Goal: Information Seeking & Learning: Learn about a topic

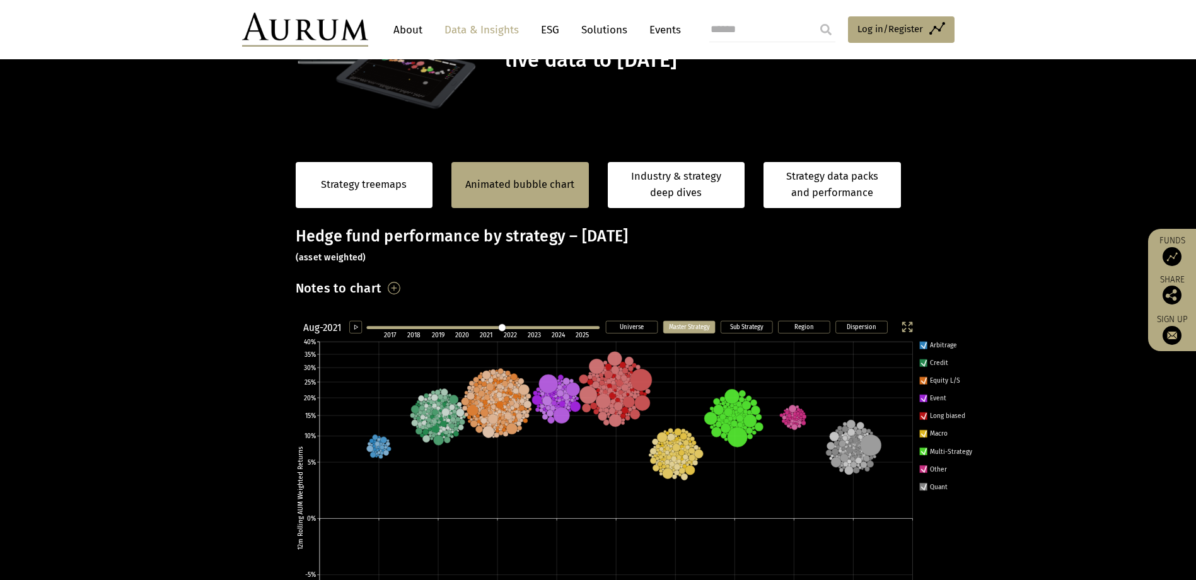
scroll to position [114, 0]
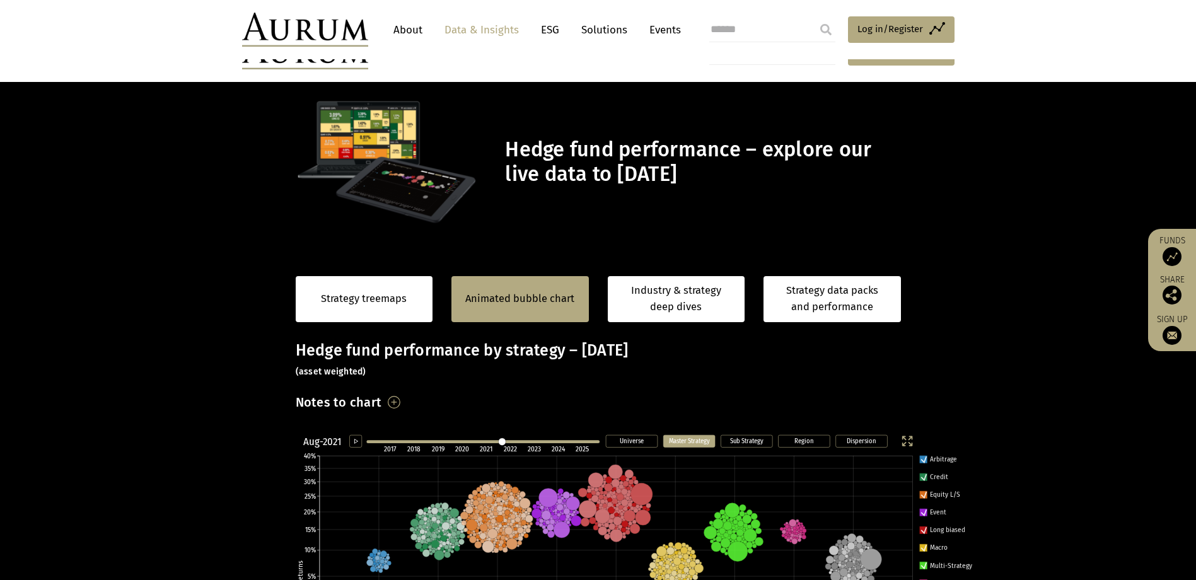
scroll to position [114, 0]
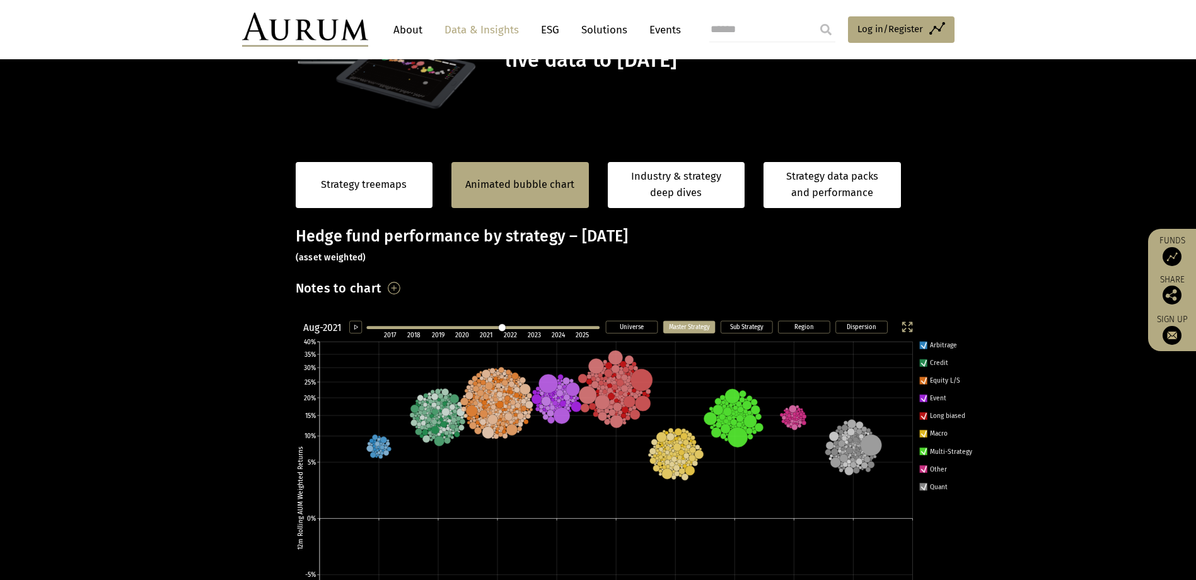
scroll to position [114, 0]
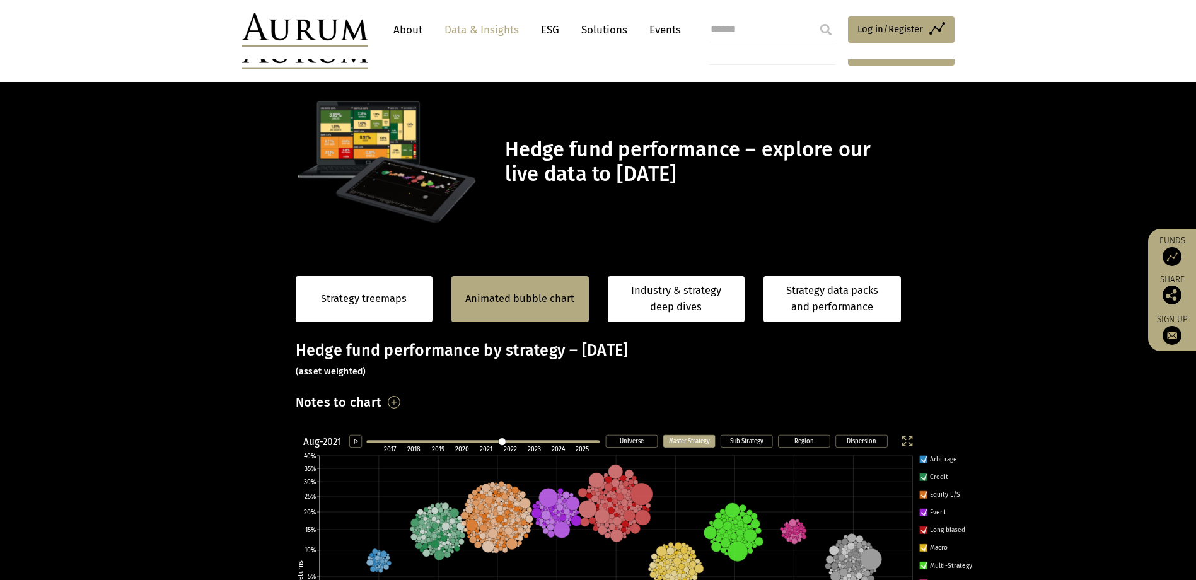
scroll to position [114, 0]
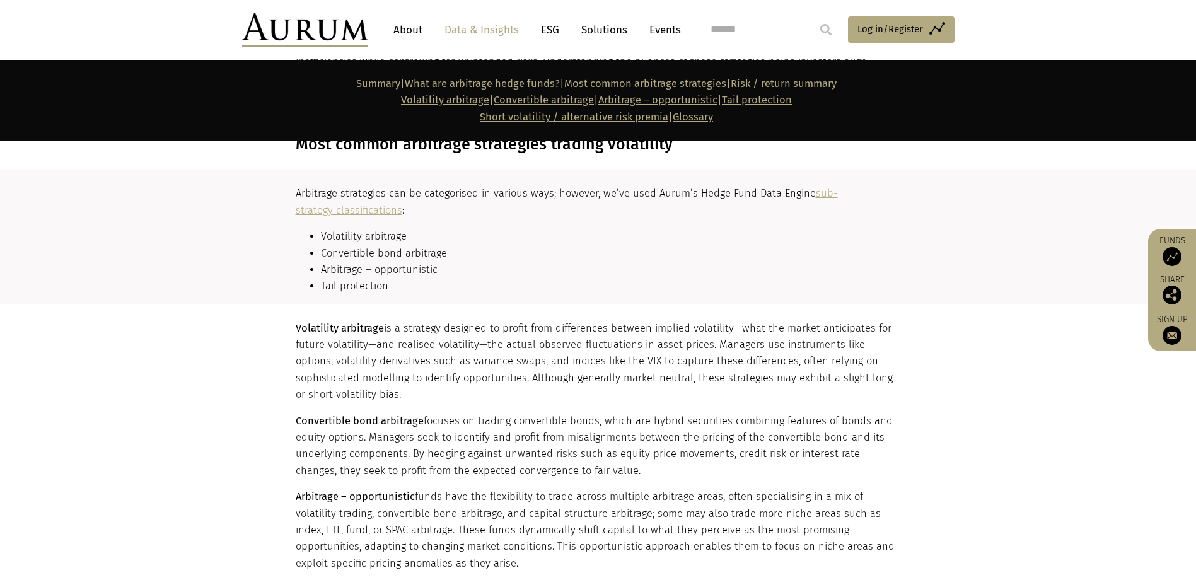
scroll to position [1324, 0]
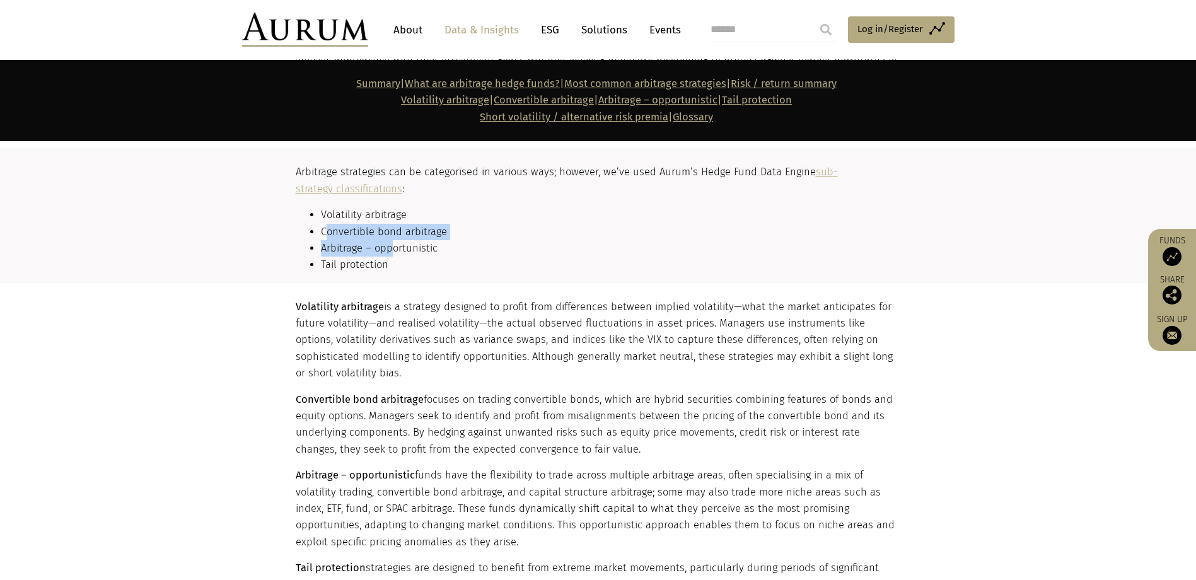
drag, startPoint x: 393, startPoint y: 248, endPoint x: 325, endPoint y: 225, distance: 72.0
click at [325, 225] on ul "Volatility arbitrage Convertible bond arbitrage Arbitrage – opportunistic Tail …" at bounding box center [597, 240] width 602 height 67
drag, startPoint x: 325, startPoint y: 225, endPoint x: 313, endPoint y: 227, distance: 12.1
click at [321, 227] on li "Convertible bond arbitrage" at bounding box center [609, 232] width 577 height 16
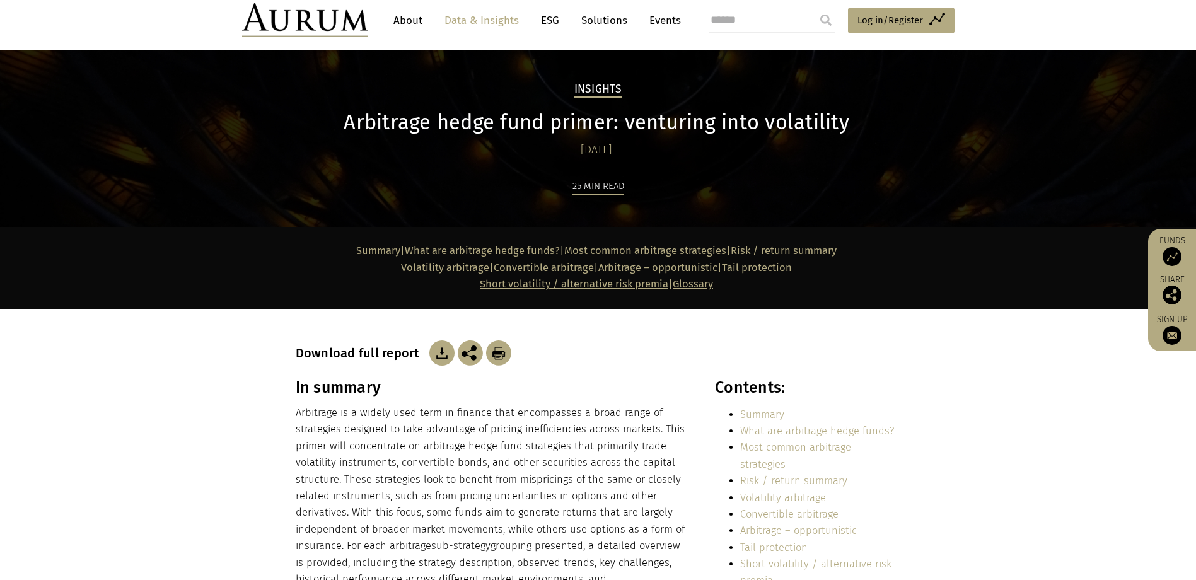
scroll to position [0, 0]
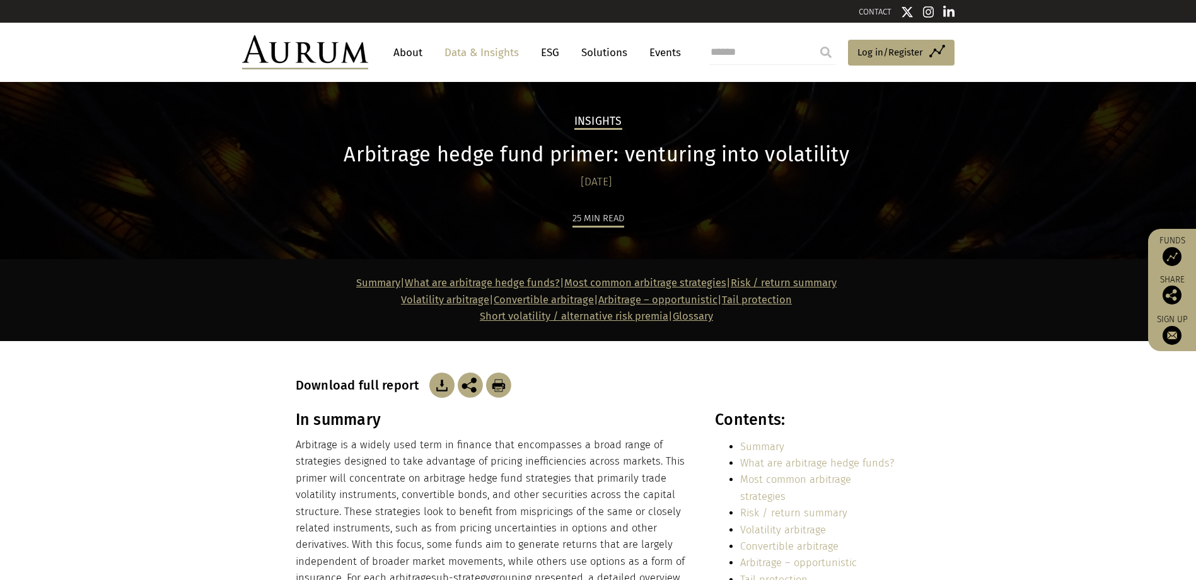
click at [356, 285] on link "Summary" at bounding box center [378, 283] width 44 height 12
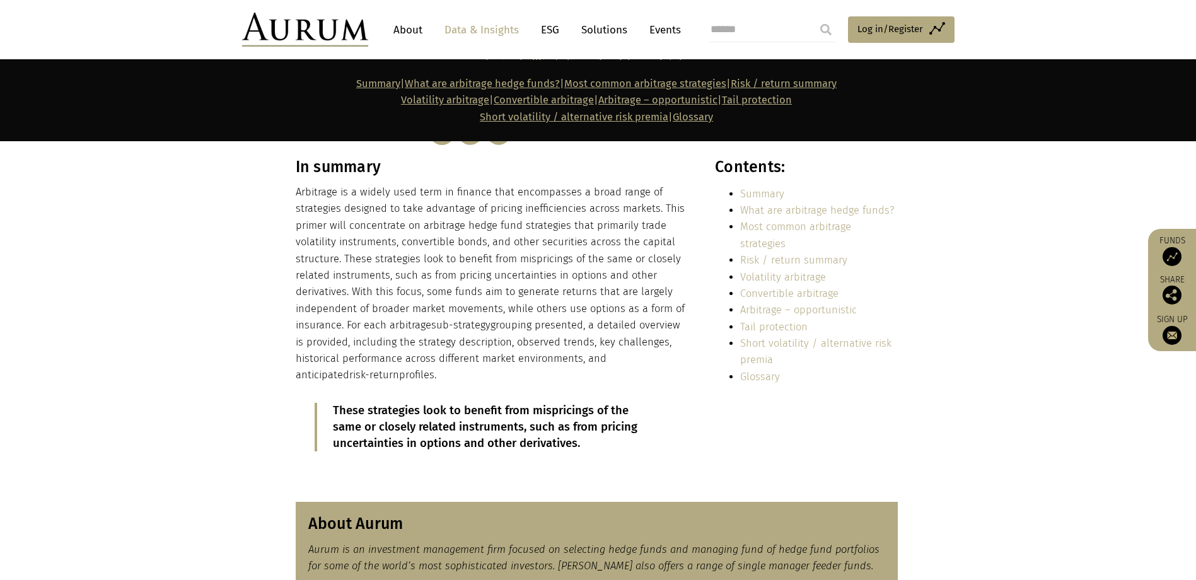
scroll to position [269, 0]
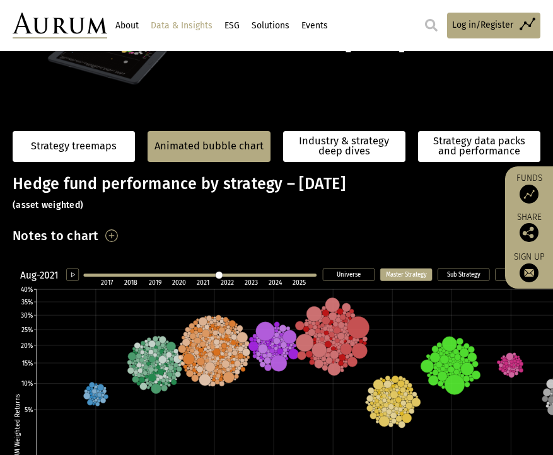
scroll to position [113, 0]
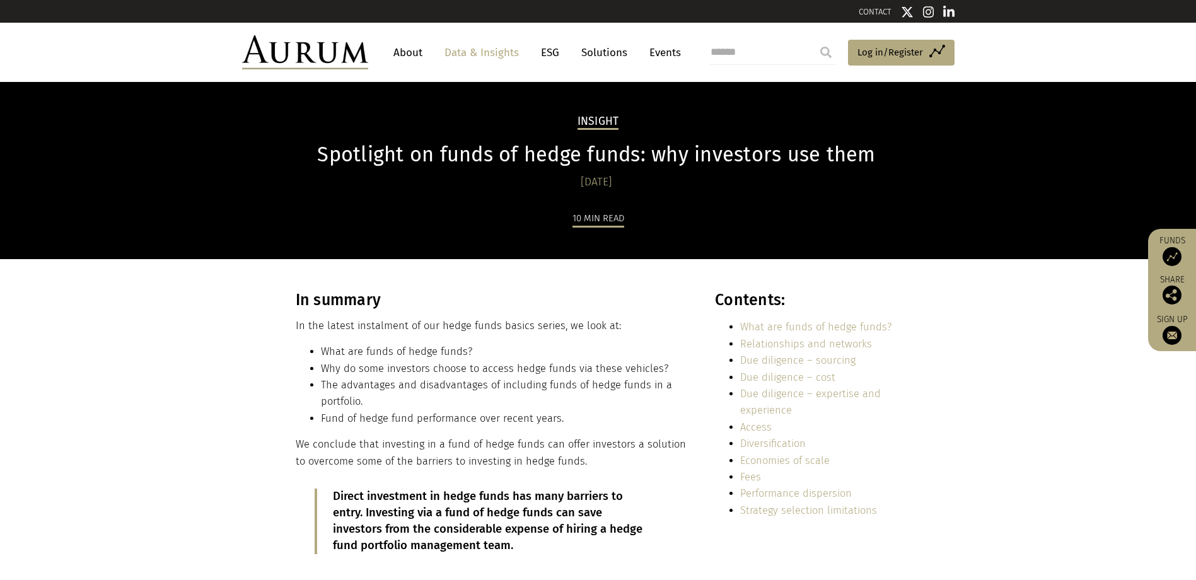
drag, startPoint x: 1002, startPoint y: 311, endPoint x: 929, endPoint y: 19, distance: 301.1
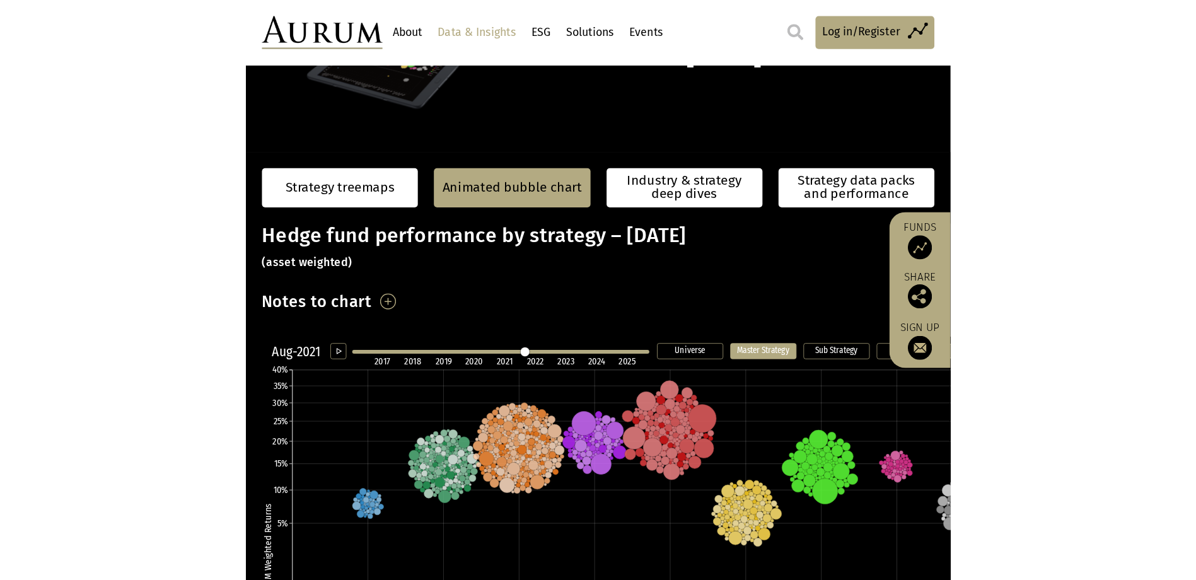
scroll to position [113, 0]
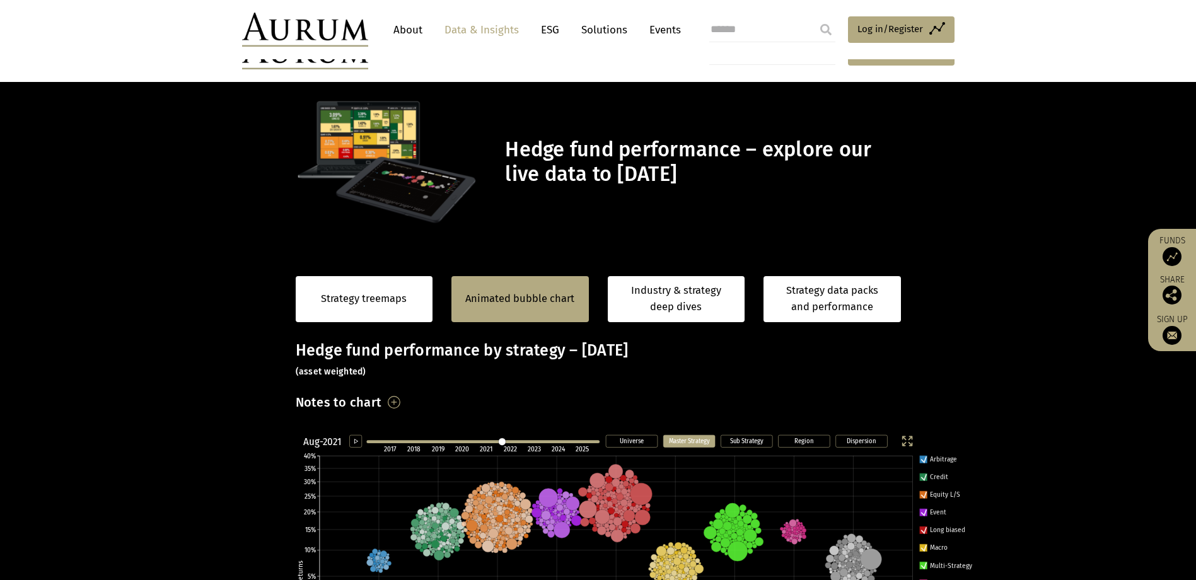
scroll to position [113, 0]
